Goal: Information Seeking & Learning: Learn about a topic

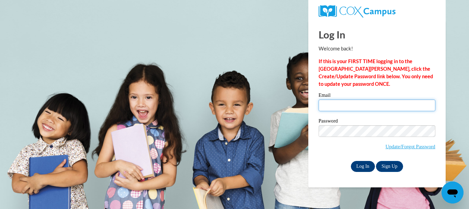
type input "lizbitrose09@gmail.com"
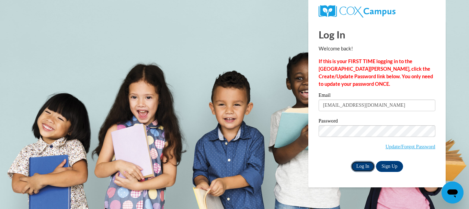
click at [361, 167] on input "Log In" at bounding box center [363, 166] width 24 height 11
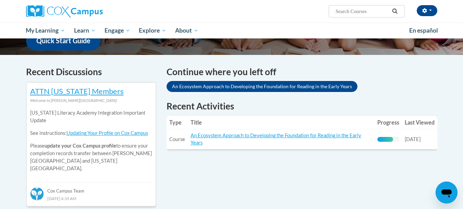
scroll to position [187, 0]
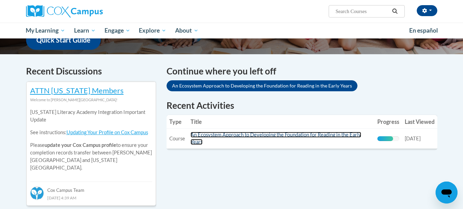
click at [285, 134] on link "An Ecosystem Approach to Developing the Foundation for Reading in the Early Yea…" at bounding box center [276, 138] width 171 height 13
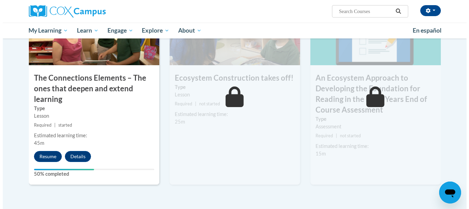
scroll to position [579, 0]
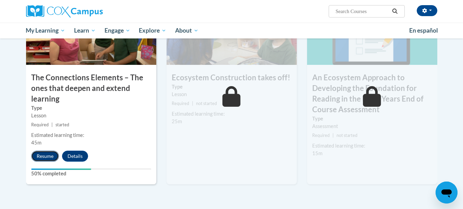
click at [37, 154] on button "Resume" at bounding box center [45, 156] width 28 height 11
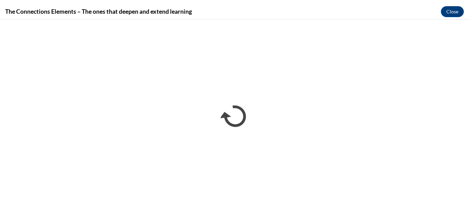
scroll to position [0, 0]
